Goal: Find specific page/section: Find specific page/section

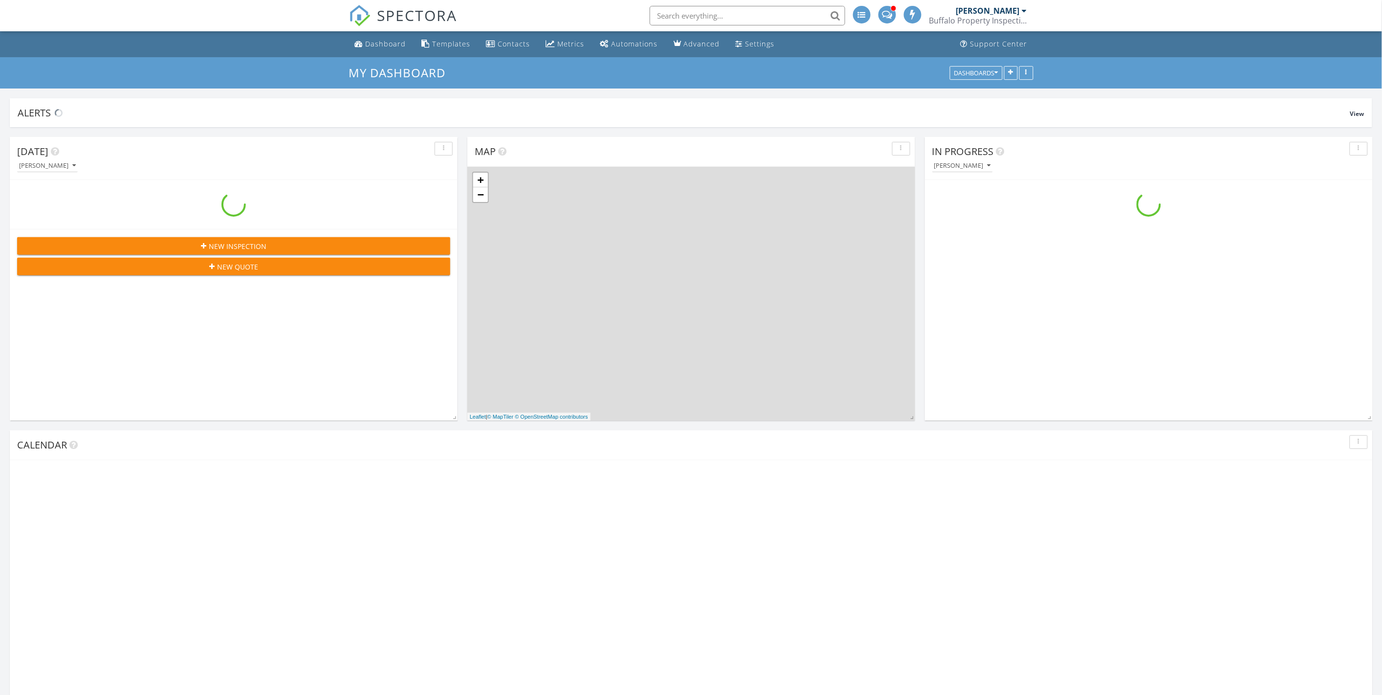
scroll to position [956, 1400]
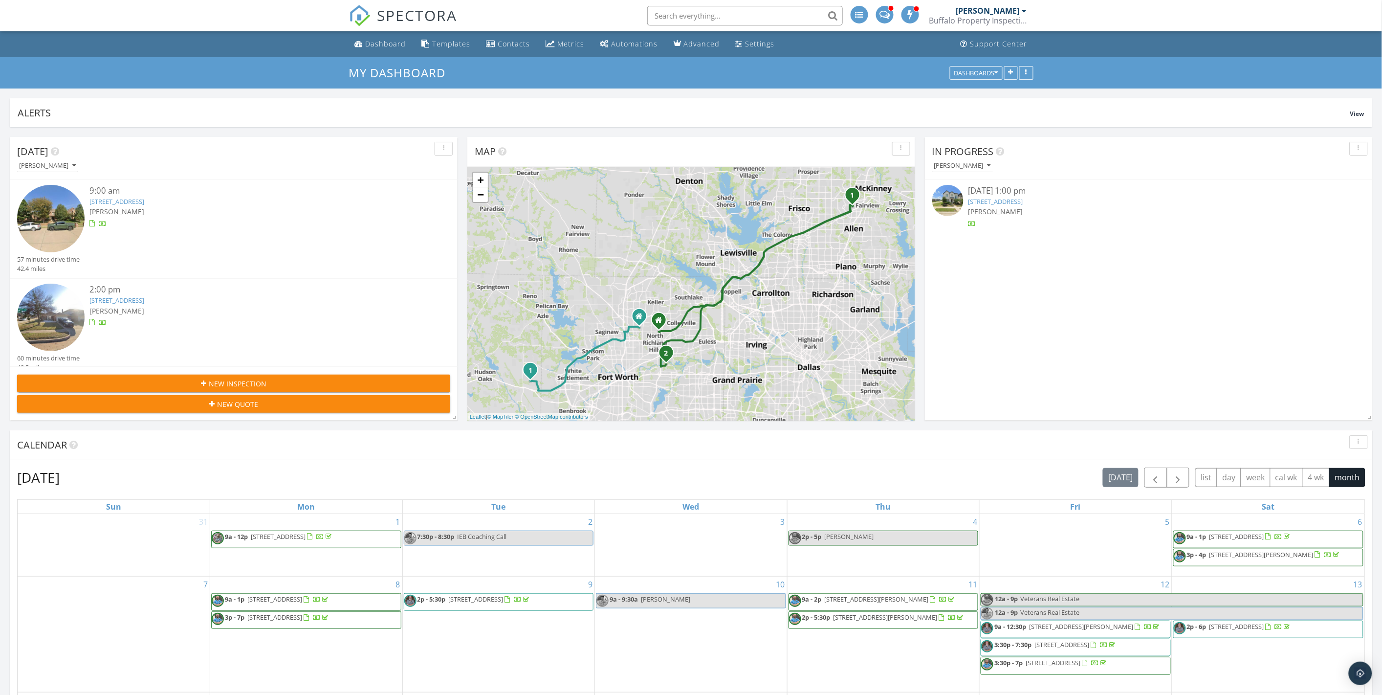
click at [144, 203] on link "[STREET_ADDRESS]" at bounding box center [116, 201] width 55 height 9
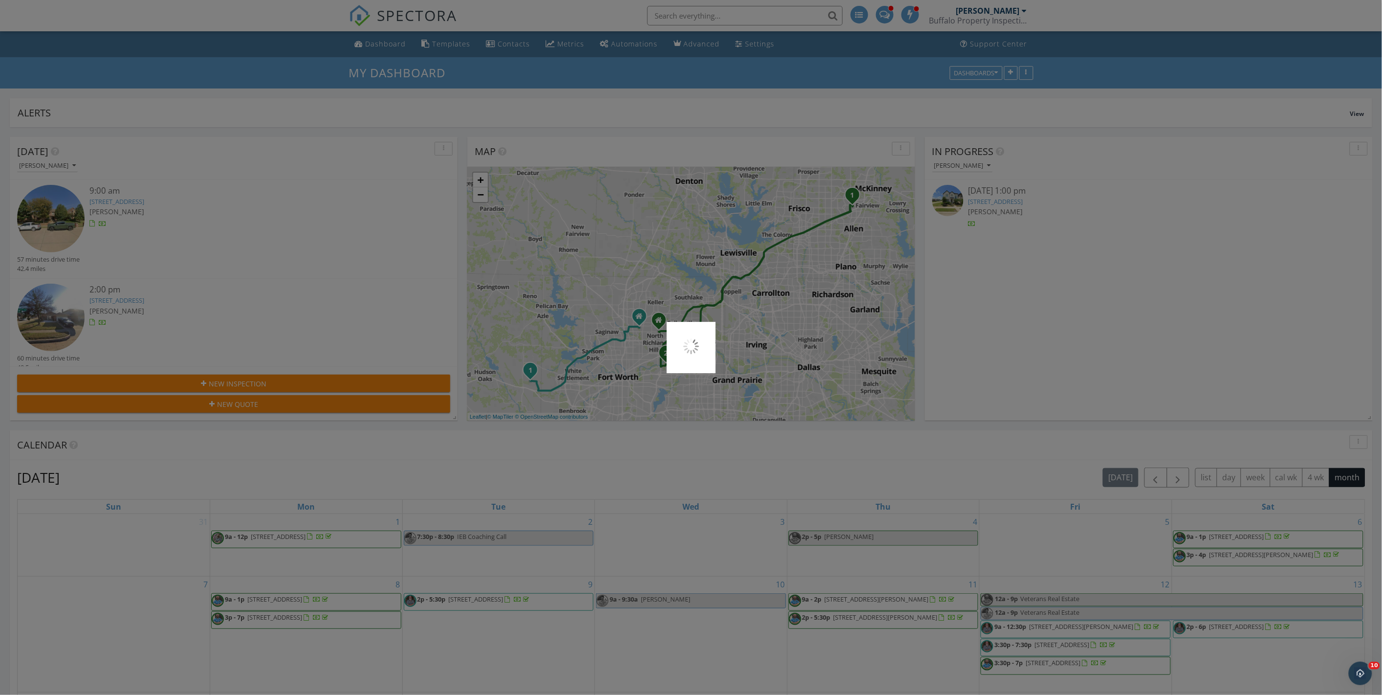
scroll to position [0, 0]
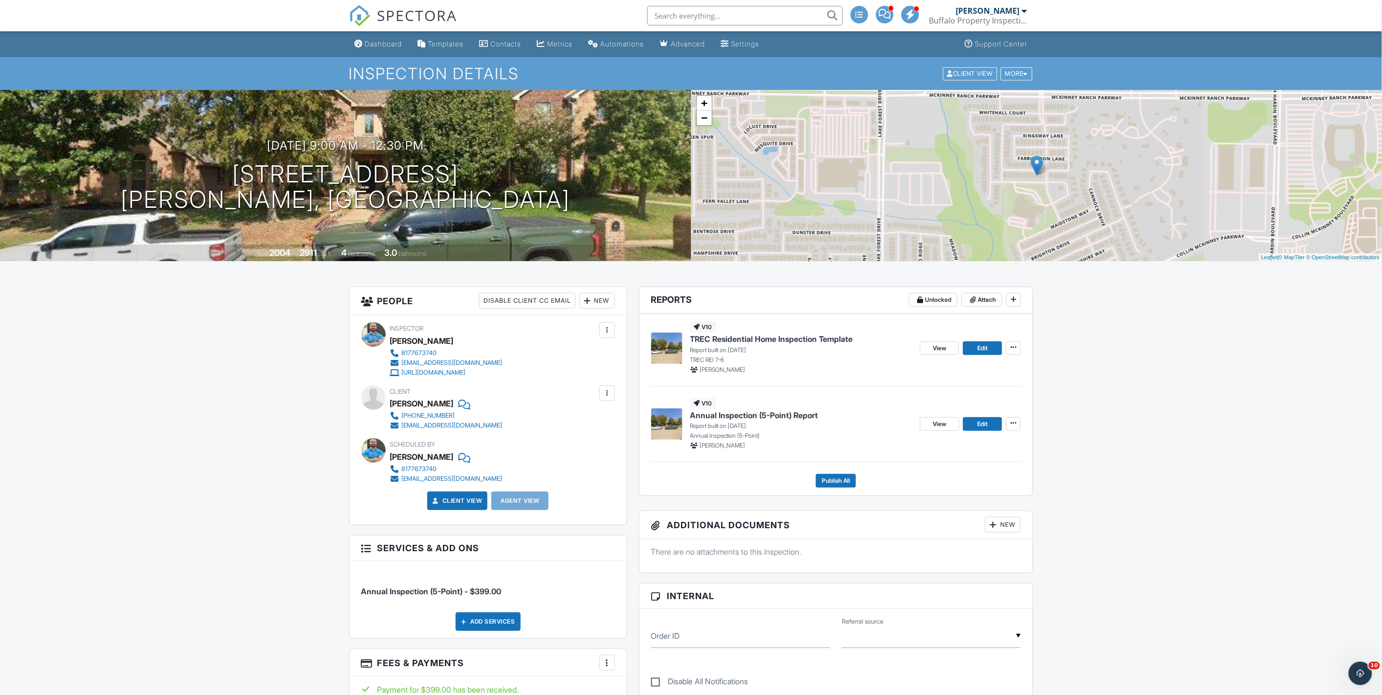
click at [785, 414] on span "Annual Inspection (5-Point) Report" at bounding box center [754, 415] width 128 height 11
